Goal: Obtain resource: Obtain resource

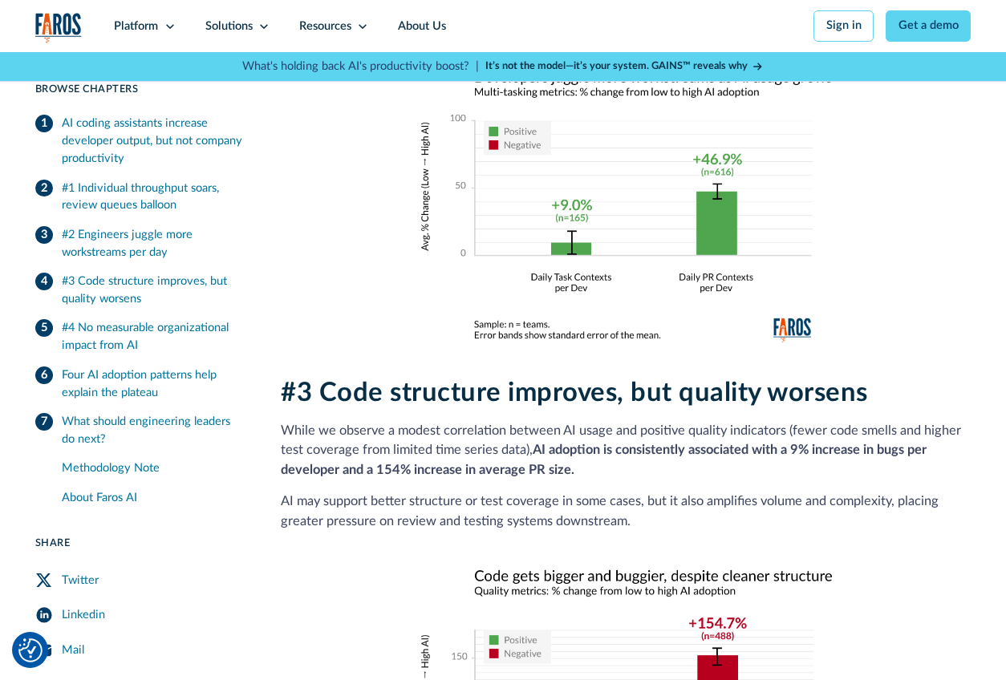
scroll to position [3379, 0]
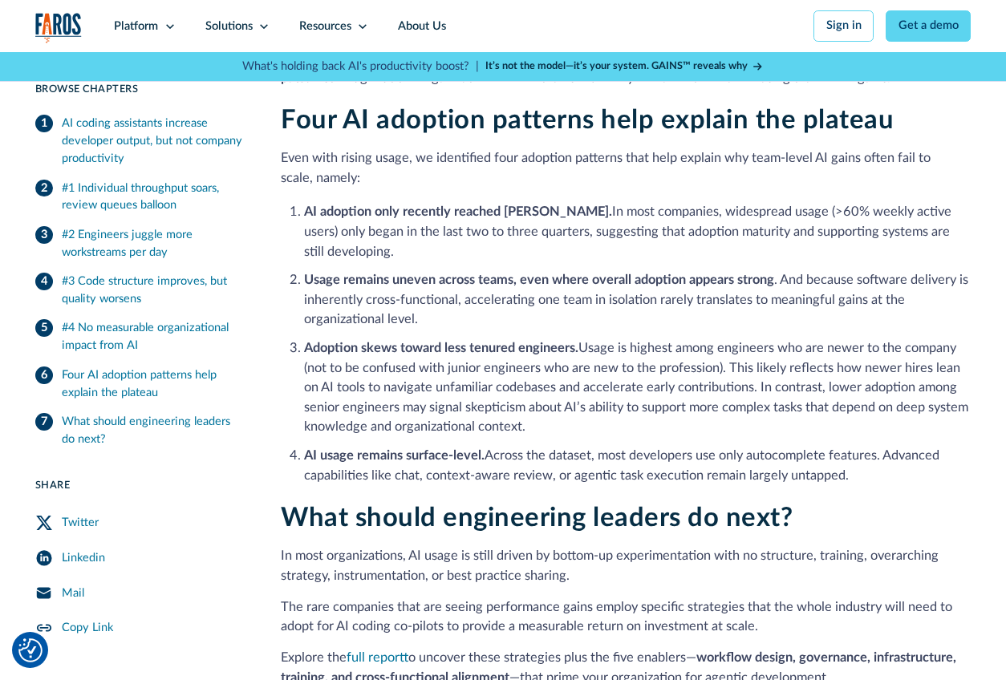
scroll to position [4332, 0]
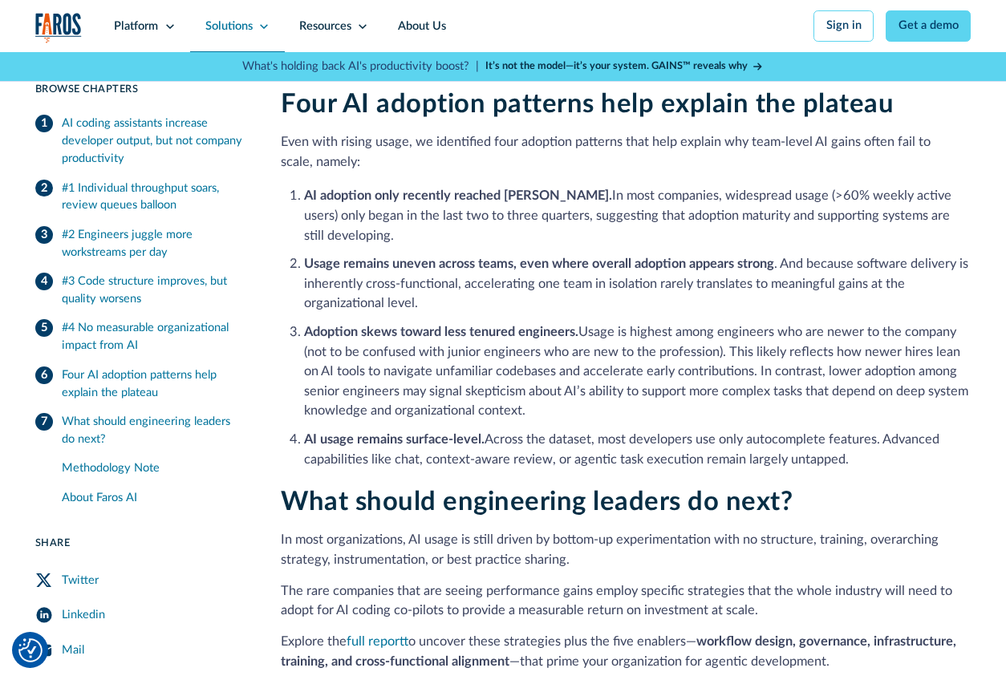
click at [221, 18] on div "Solutions" at bounding box center [228, 27] width 47 height 18
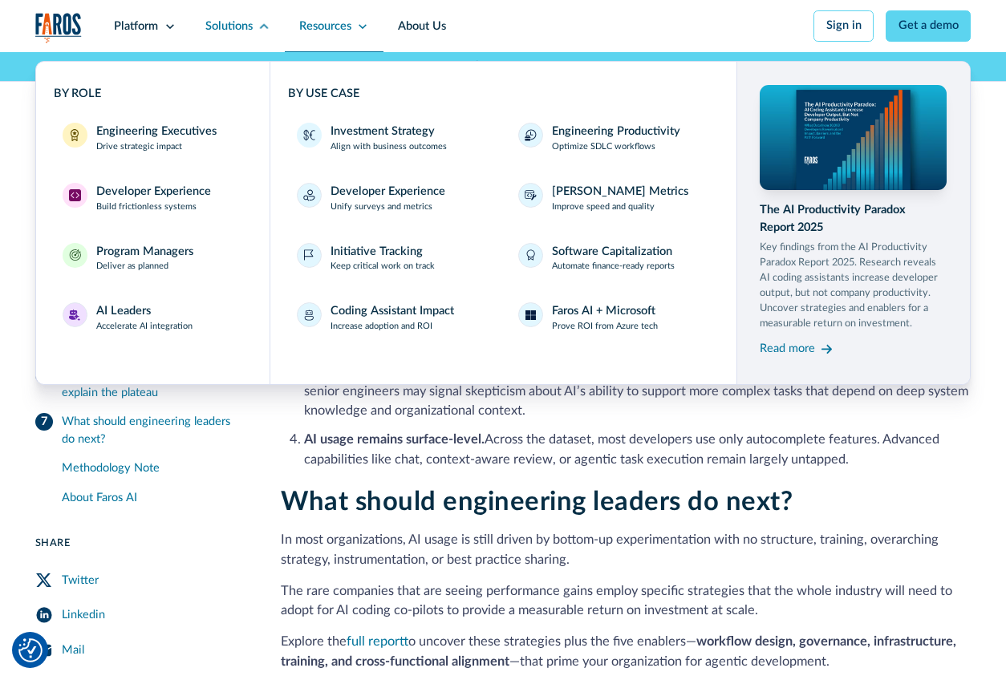
click at [330, 25] on div "Resources" at bounding box center [325, 27] width 52 height 18
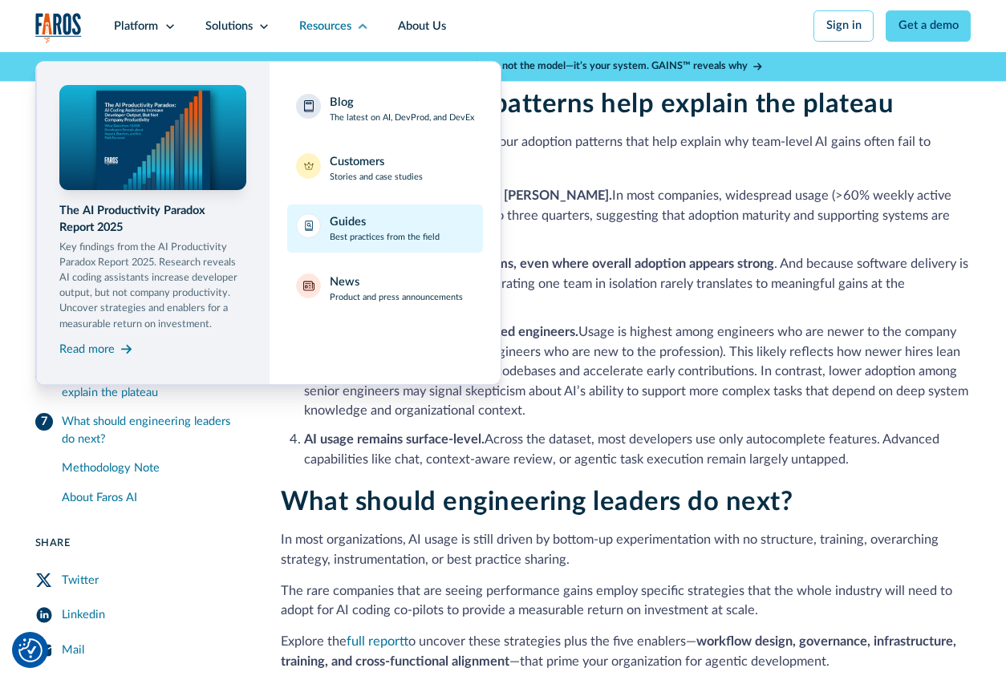
click at [357, 233] on p "Best practices from the field" at bounding box center [385, 237] width 110 height 13
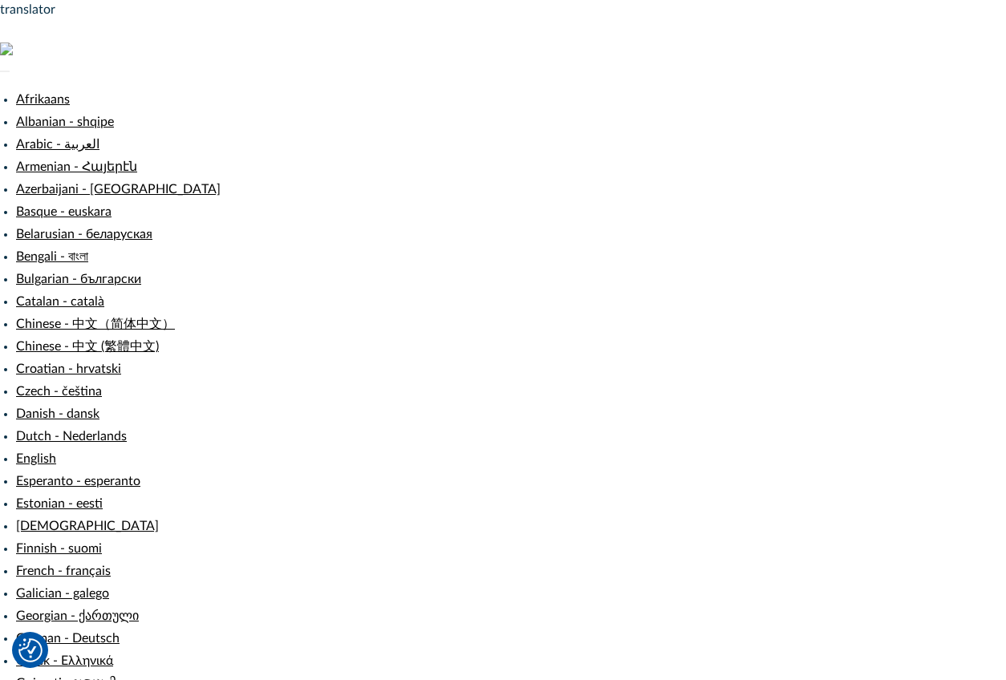
type input "Serhii"
type input "Pichkurov"
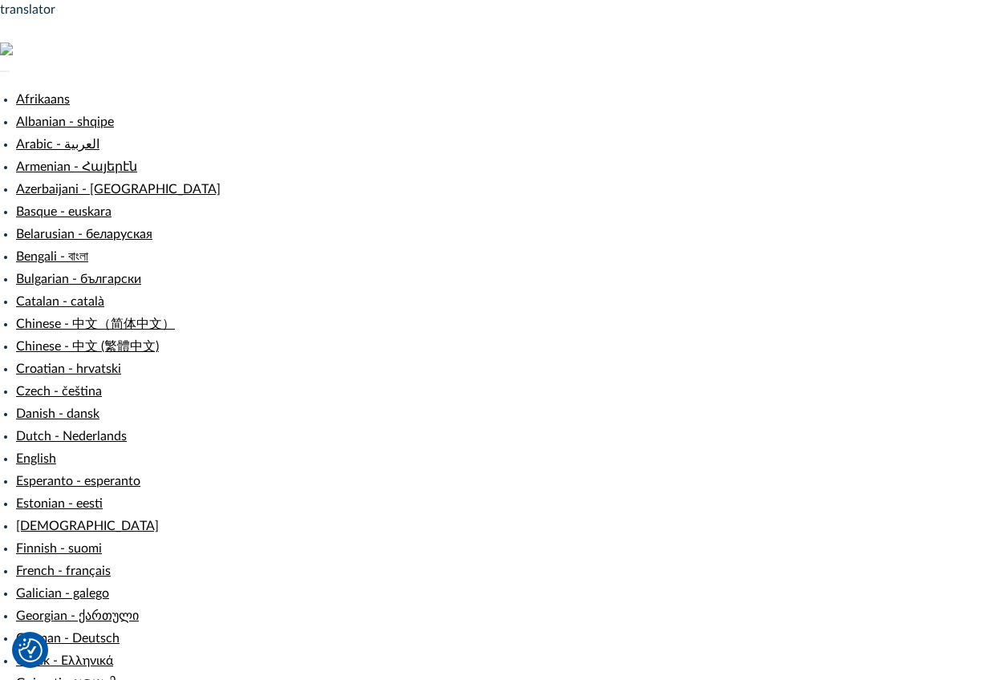
type input "[PERSON_NAME][EMAIL_ADDRESS][DOMAIN_NAME]"
type input "serhii.pichkuro"
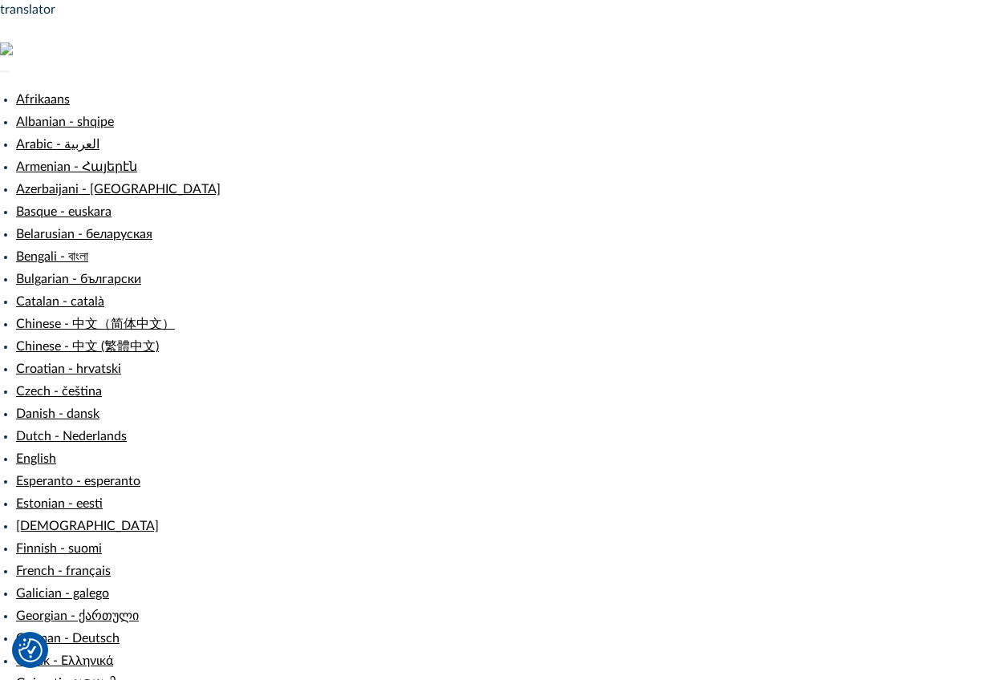
paste input "serhii.pichkurov@intellias.com"
type input "serhii.pichkurov@intellias.com"
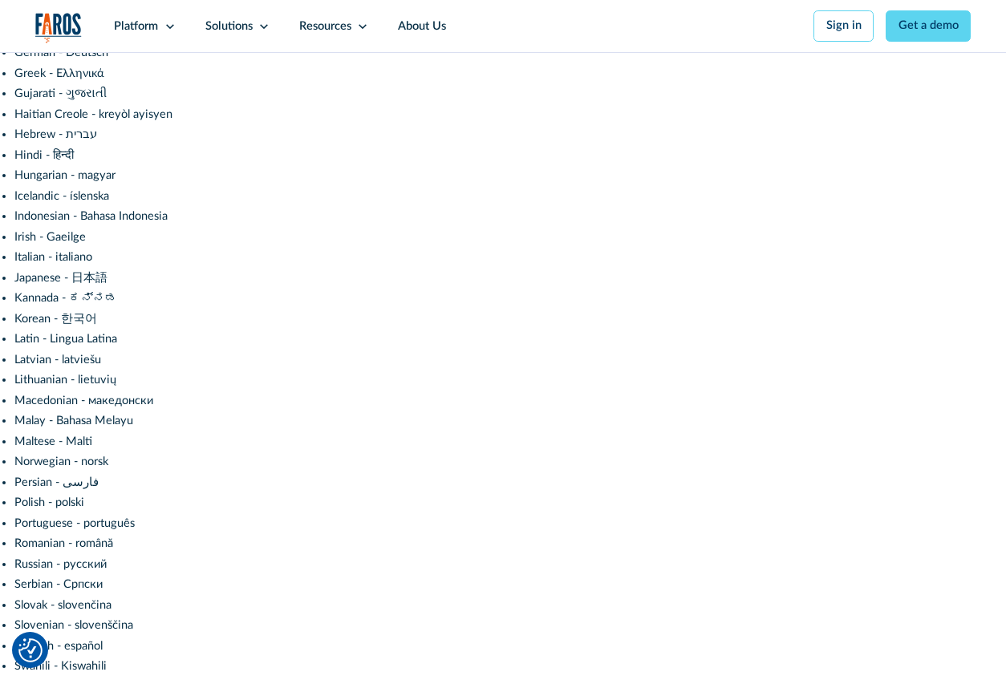
scroll to position [529, 0]
click at [257, 30] on div "Solutions" at bounding box center [237, 26] width 94 height 52
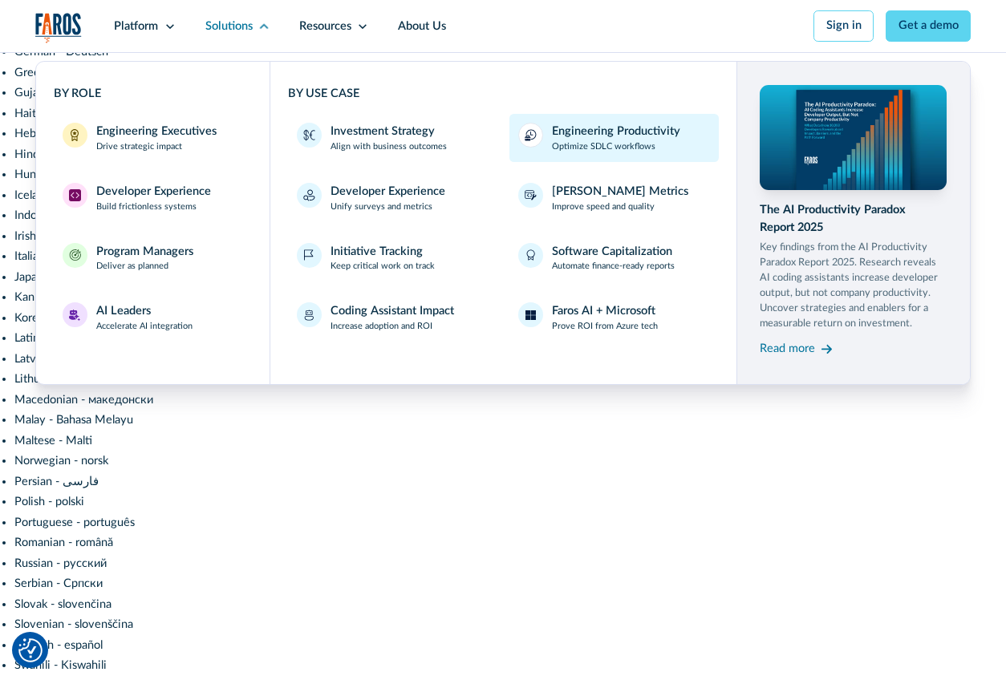
click at [577, 135] on div "Engineering Productivity" at bounding box center [616, 132] width 128 height 18
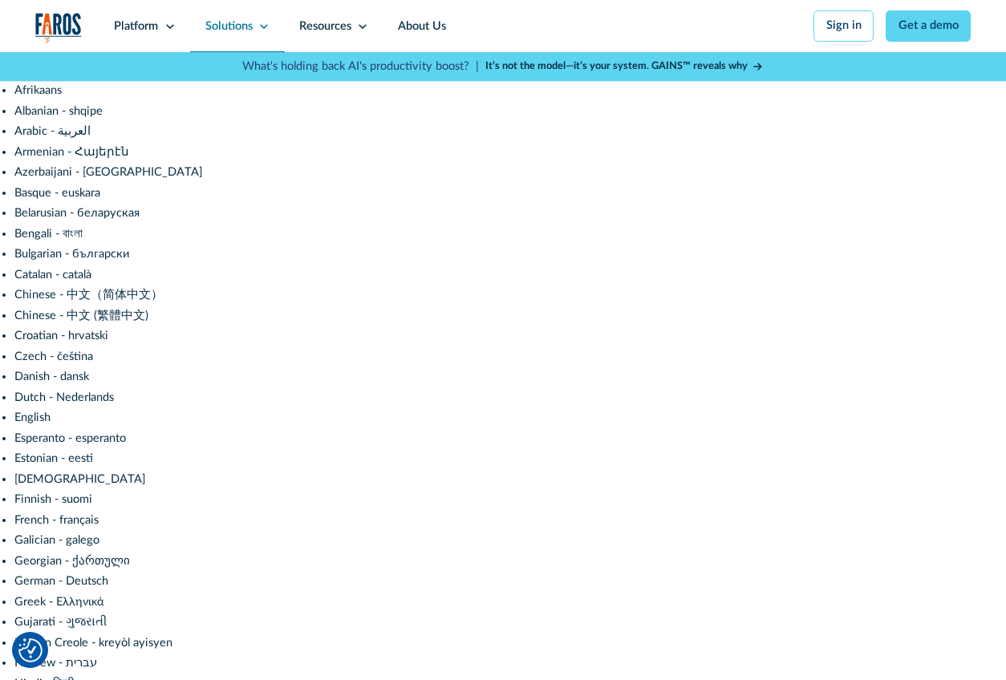
click at [253, 29] on div "Solutions" at bounding box center [228, 27] width 47 height 18
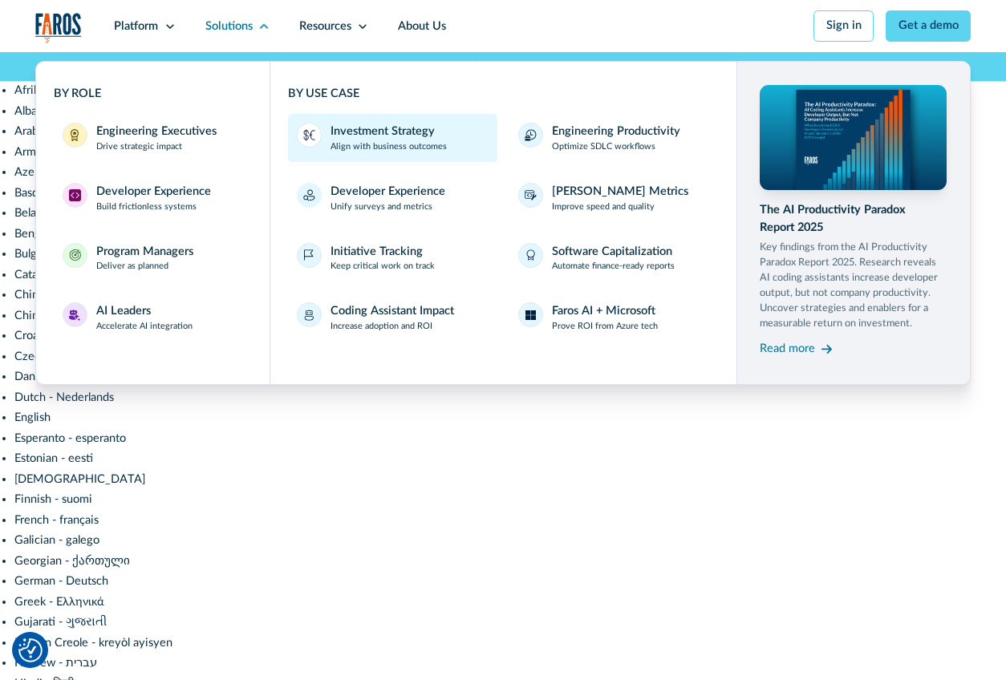
click at [344, 144] on p "Align with business outcomes" at bounding box center [388, 146] width 116 height 13
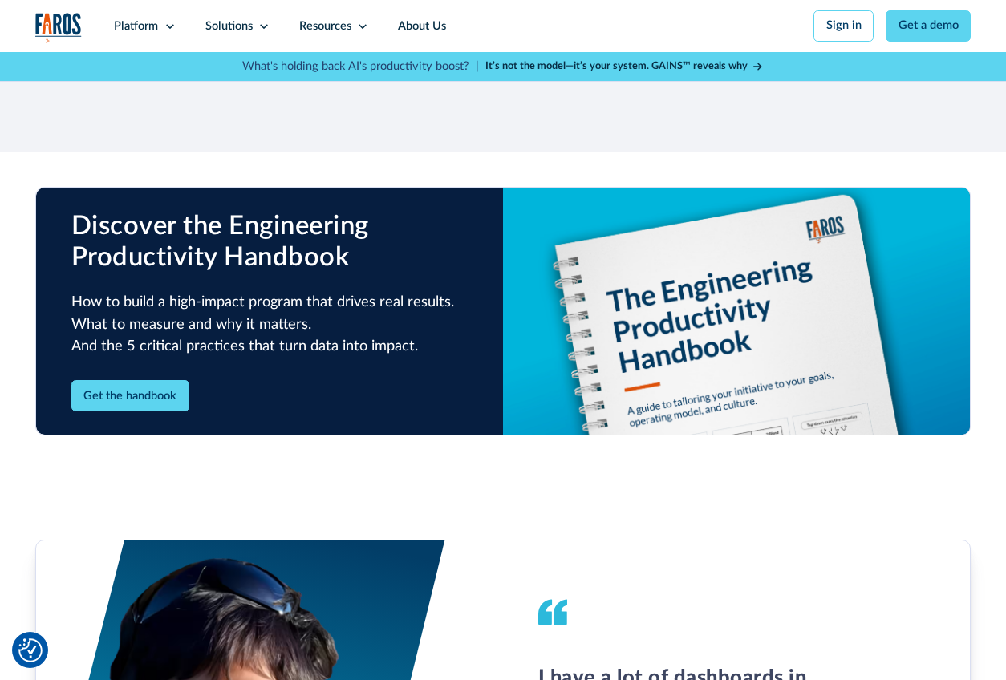
scroll to position [3131, 0]
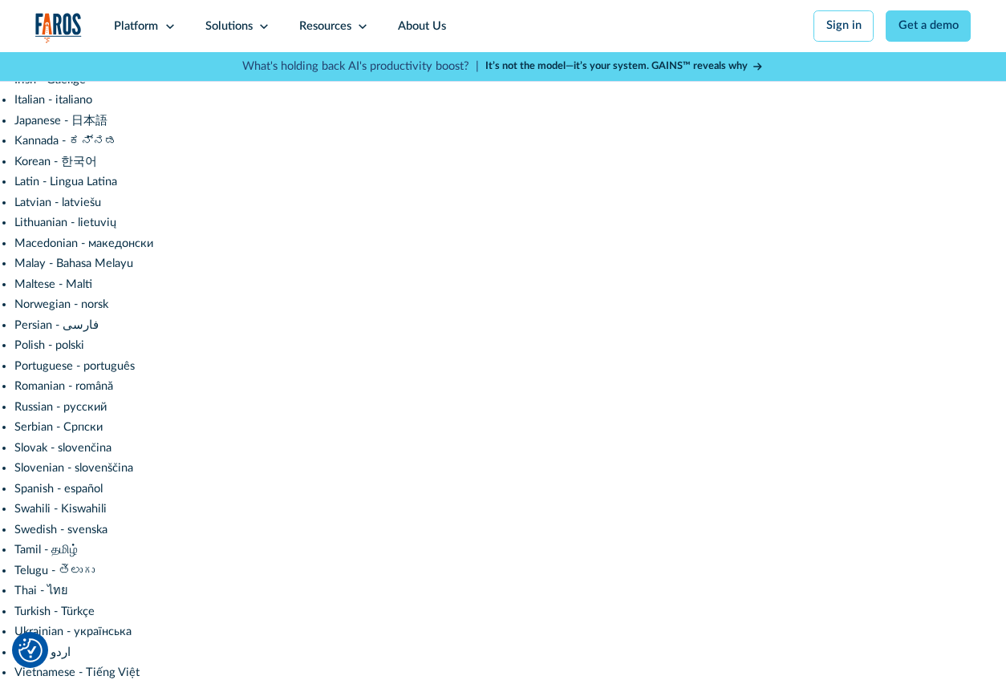
scroll to position [688, 0]
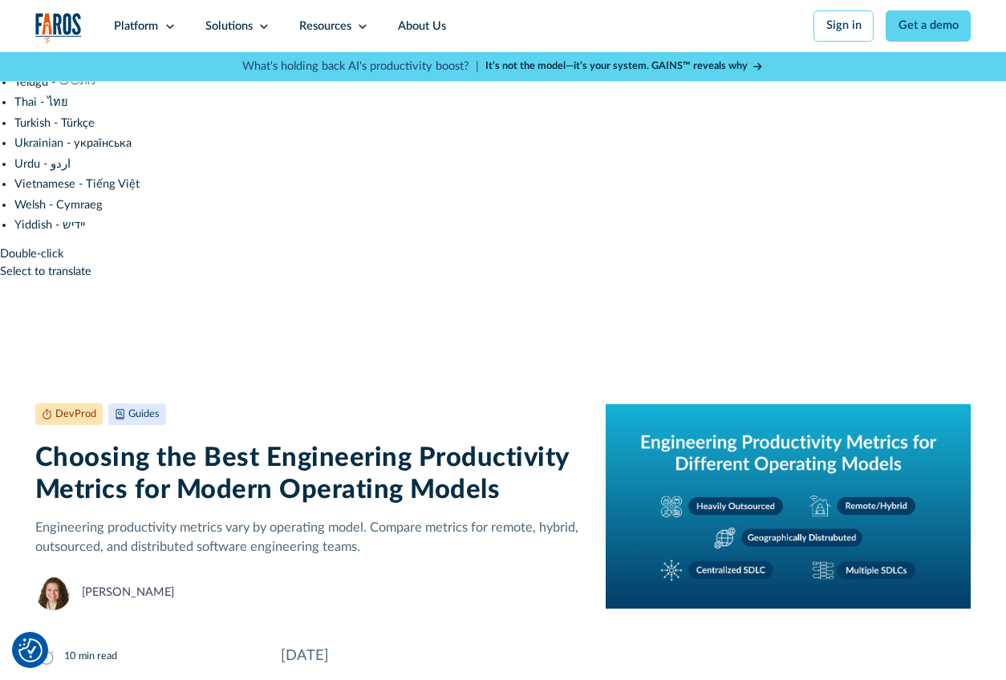
scroll to position [1188, 0]
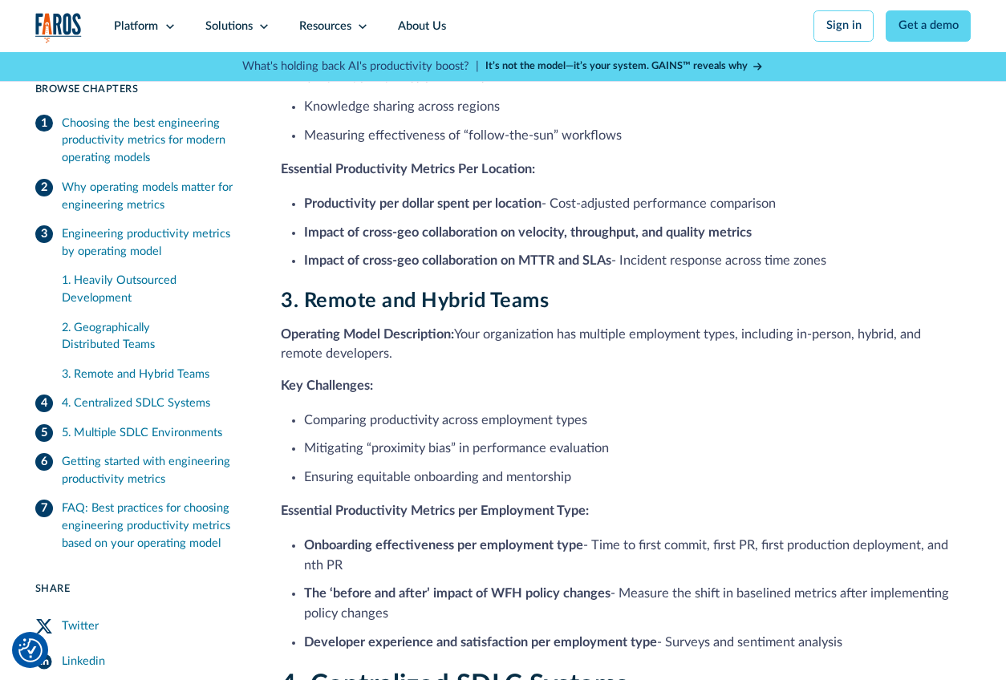
scroll to position [3134, 0]
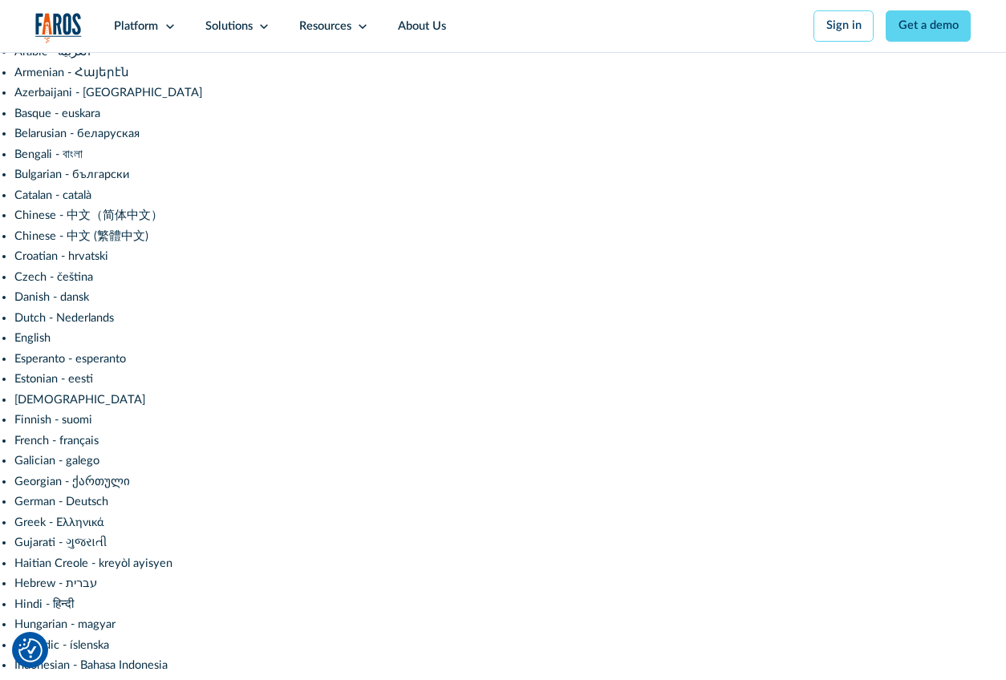
scroll to position [77, 0]
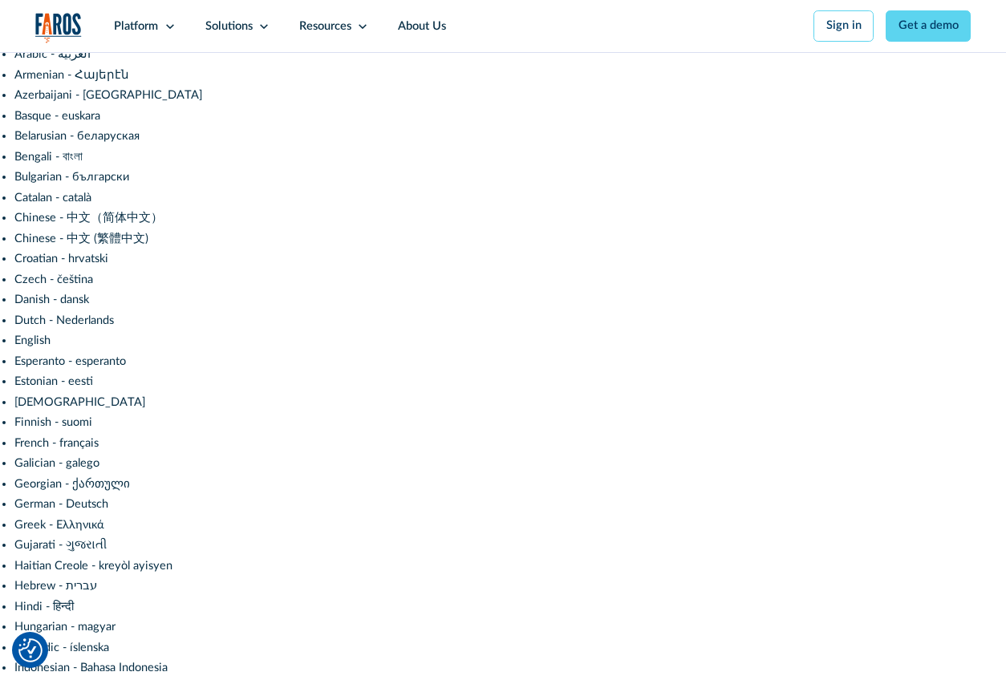
type input "[EMAIL_ADDRESS][DOMAIN_NAME]"
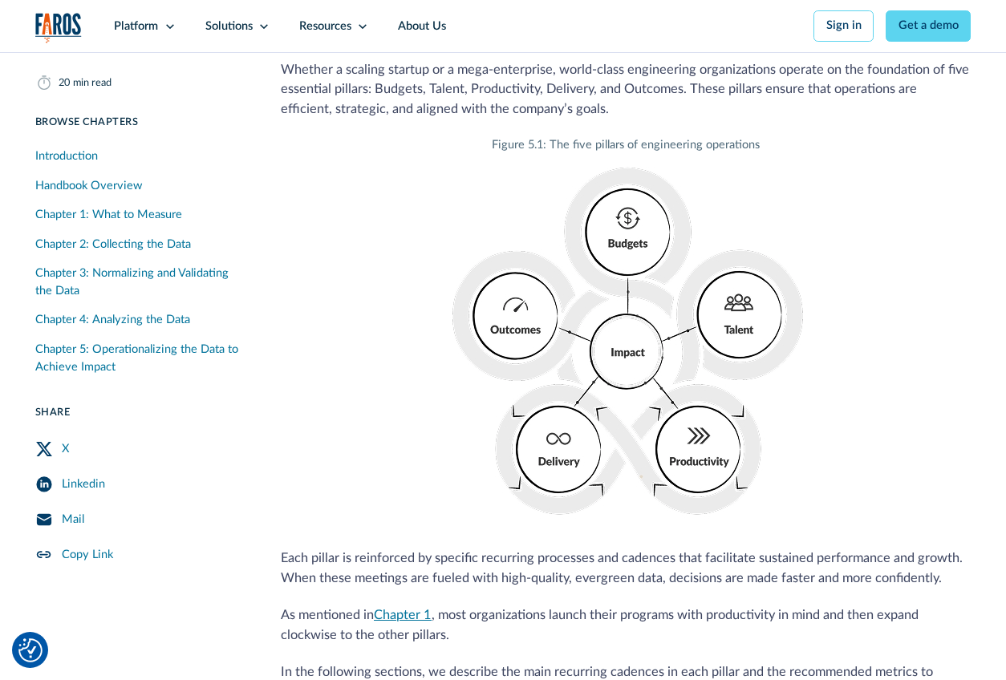
scroll to position [22551, 0]
